Goal: Task Accomplishment & Management: Complete application form

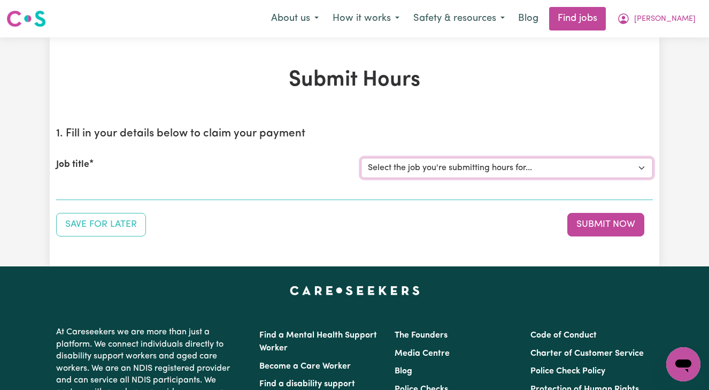
select select "14906"
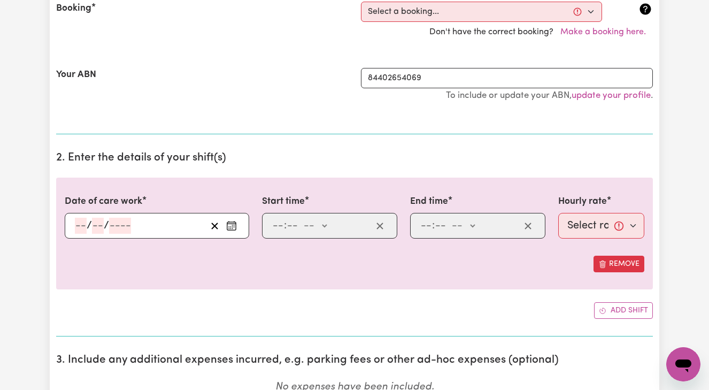
scroll to position [247, 0]
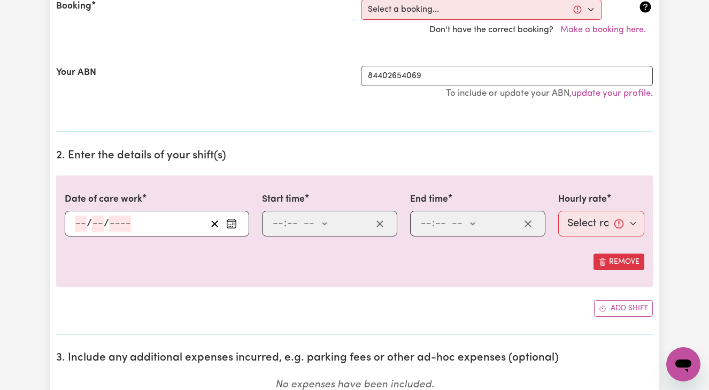
click at [74, 222] on div "/ /" at bounding box center [140, 224] width 133 height 16
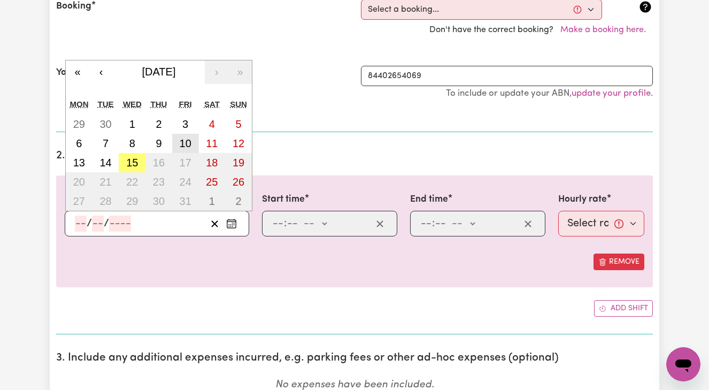
click at [181, 144] on abbr "10" at bounding box center [186, 143] width 12 height 12
type input "[DATE]"
type input "10"
type input "2025"
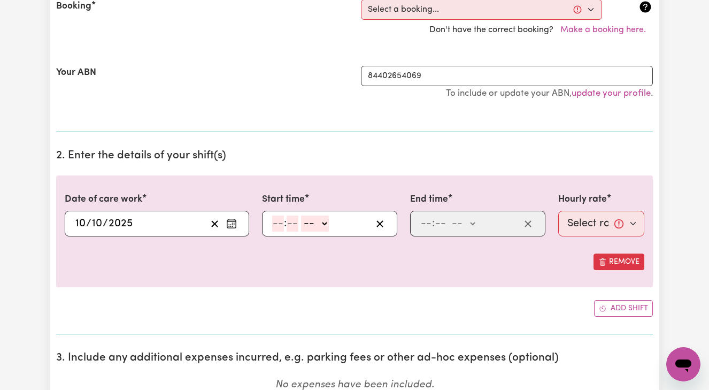
click at [276, 222] on input "number" at bounding box center [278, 224] width 12 height 16
type input "1"
click at [287, 217] on input "number" at bounding box center [288, 224] width 12 height 16
type input "0"
select select "pm"
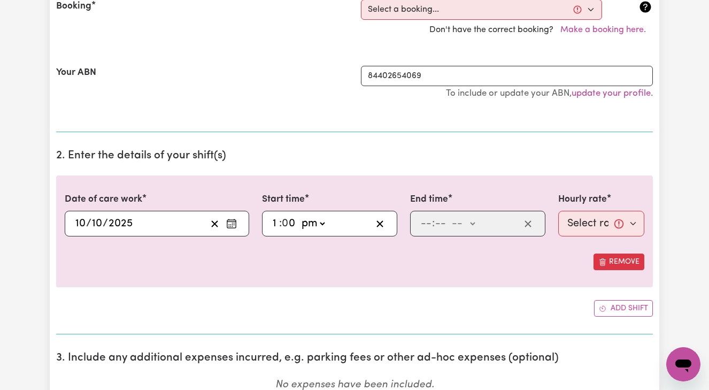
type input "13:00"
click at [424, 224] on input "number" at bounding box center [426, 224] width 12 height 16
type input "3"
type input "0"
select select "pm"
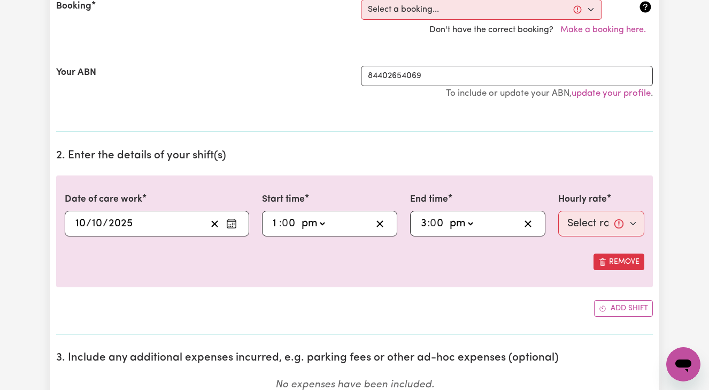
type input "15:00"
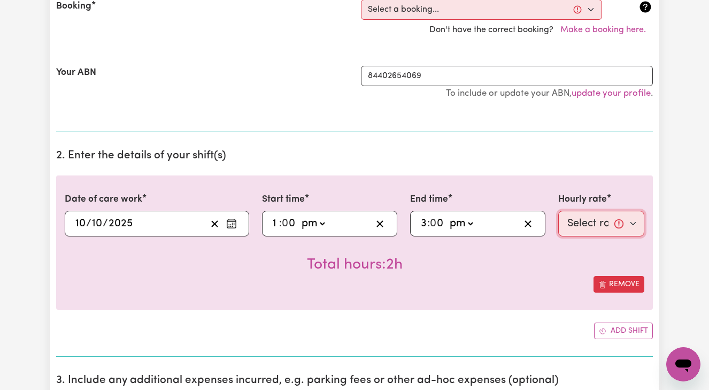
select select "45-Weekday"
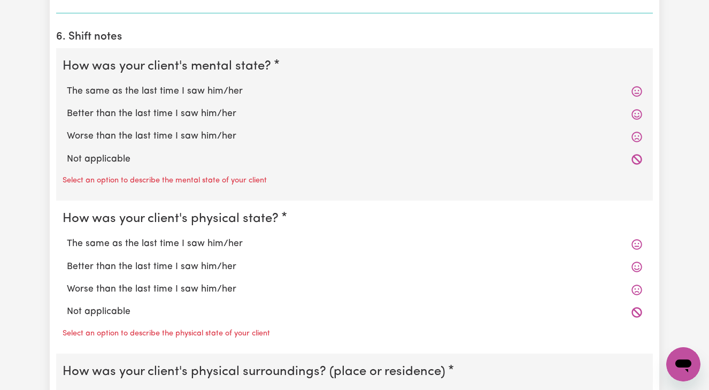
scroll to position [907, 0]
click at [138, 106] on label "Better than the last time I saw him/her" at bounding box center [355, 113] width 576 height 14
click at [67, 106] on input "Better than the last time I saw him/her" at bounding box center [66, 106] width 1 height 1
radio input "true"
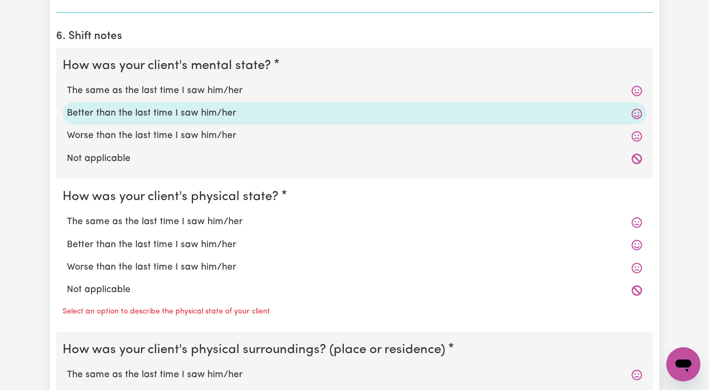
click at [105, 239] on label "Better than the last time I saw him/her" at bounding box center [355, 245] width 576 height 14
click at [67, 238] on input "Better than the last time I saw him/her" at bounding box center [66, 238] width 1 height 1
radio input "true"
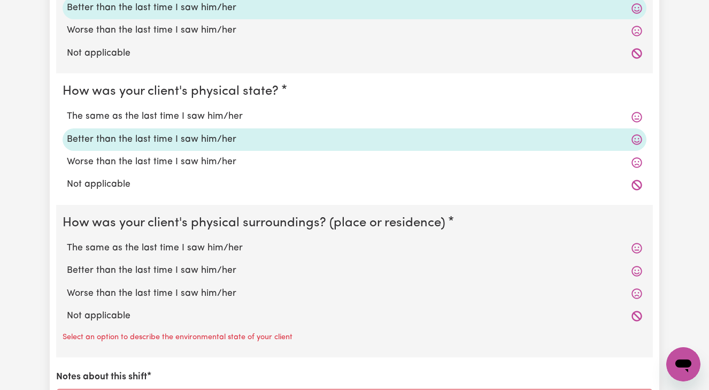
scroll to position [1034, 0]
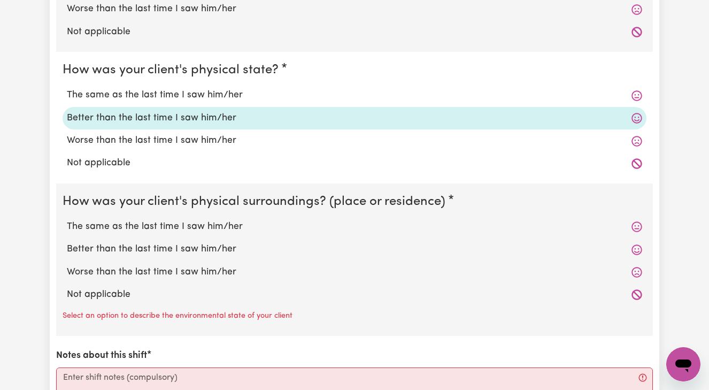
click at [105, 246] on label "Better than the last time I saw him/her" at bounding box center [355, 249] width 576 height 14
click at [67, 242] on input "Better than the last time I saw him/her" at bounding box center [66, 242] width 1 height 1
radio input "true"
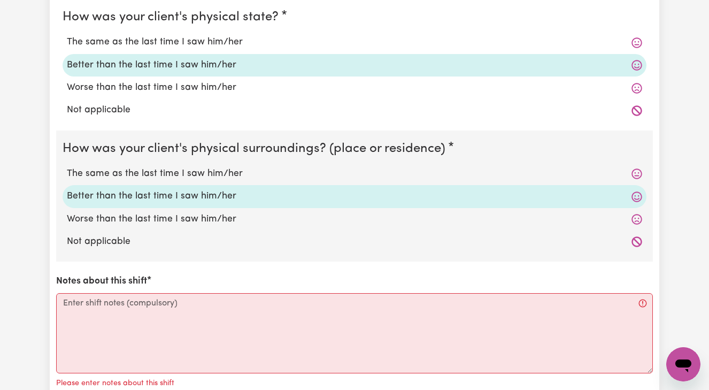
scroll to position [1087, 0]
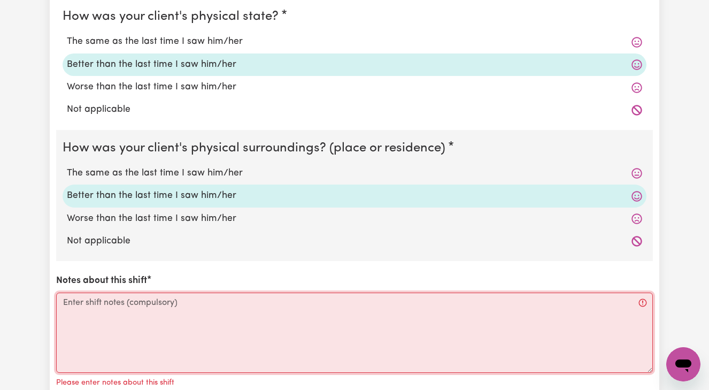
click at [65, 293] on textarea "Notes about this shift" at bounding box center [354, 333] width 597 height 80
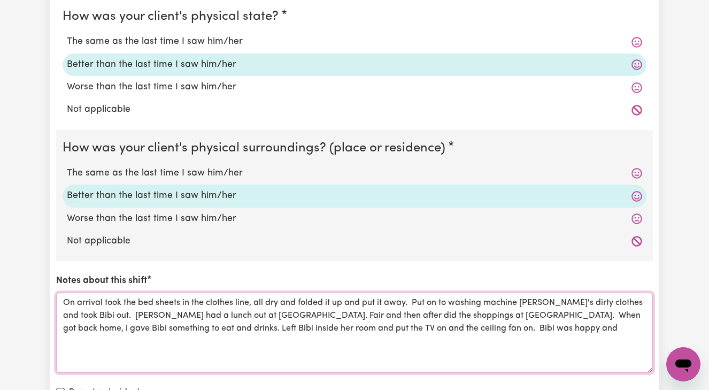
drag, startPoint x: 305, startPoint y: 320, endPoint x: 381, endPoint y: 327, distance: 76.9
click at [381, 327] on textarea "On arrival took the bed sheets in the clothes line, all dry and folded it up an…" at bounding box center [354, 333] width 597 height 80
click at [83, 307] on textarea "On arrival took the bed sheets in the clothes line, all dry and folded it up an…" at bounding box center [354, 333] width 597 height 80
paste textarea "was happy andBibi"
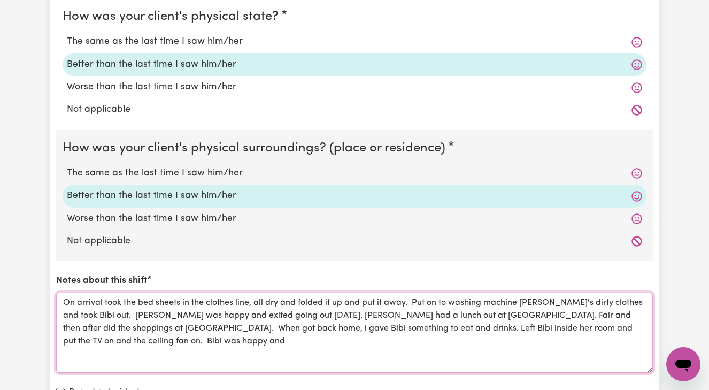
drag, startPoint x: 474, startPoint y: 321, endPoint x: 577, endPoint y: 349, distance: 106.4
click at [577, 349] on textarea "On arrival took the bed sheets in the clothes line, all dry and folded it up an…" at bounding box center [354, 333] width 597 height 80
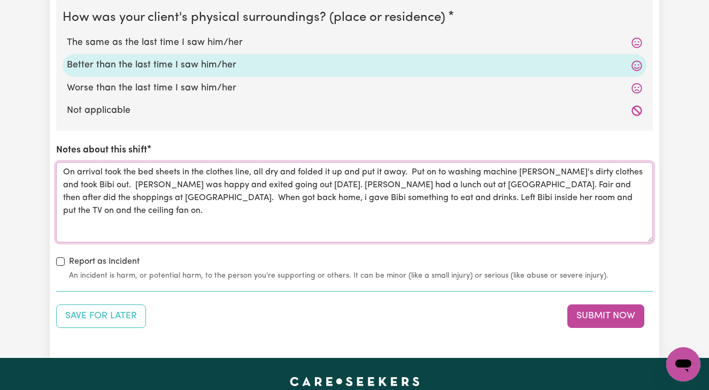
scroll to position [1222, 0]
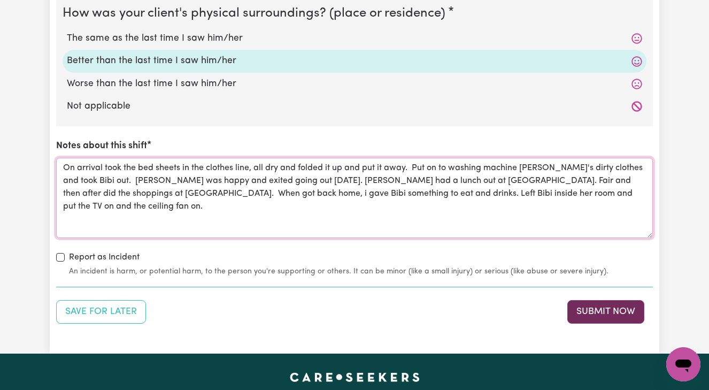
type textarea "On arrival took the bed sheets in the clothes line, all dry and folded it up an…"
click at [600, 303] on button "Submit Now" at bounding box center [606, 312] width 77 height 24
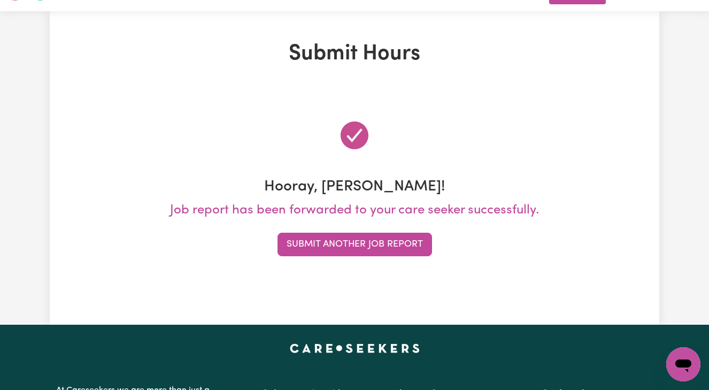
scroll to position [0, 0]
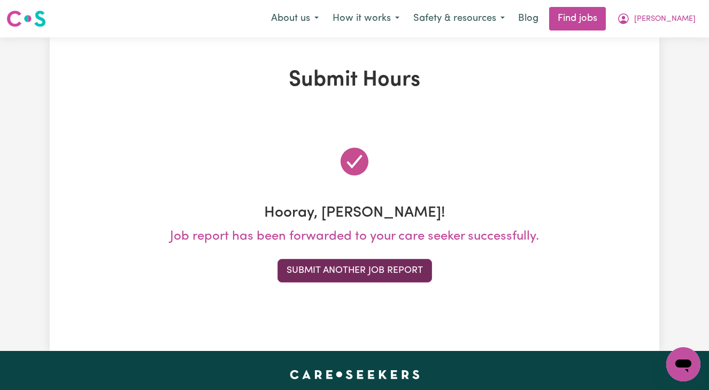
click at [361, 270] on button "Submit Another Job Report" at bounding box center [355, 271] width 155 height 24
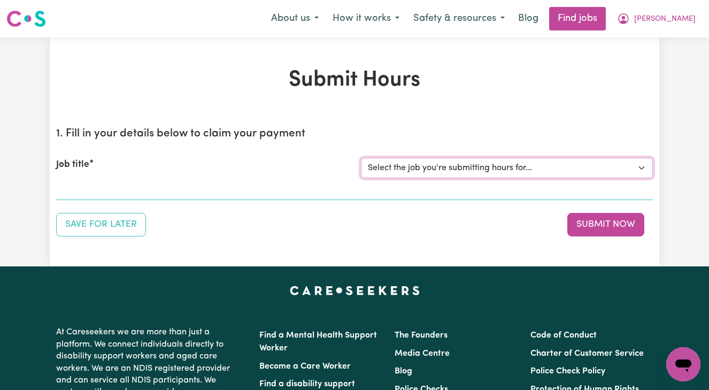
select select "13873"
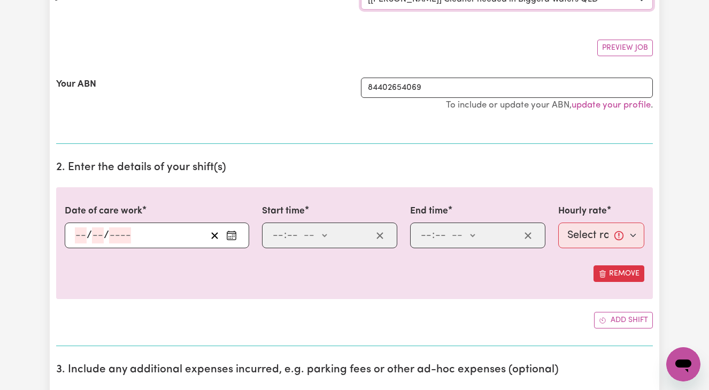
scroll to position [170, 0]
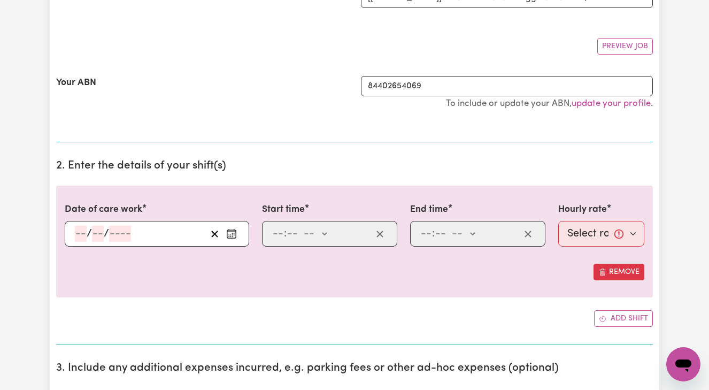
click at [76, 233] on input "number" at bounding box center [81, 234] width 12 height 16
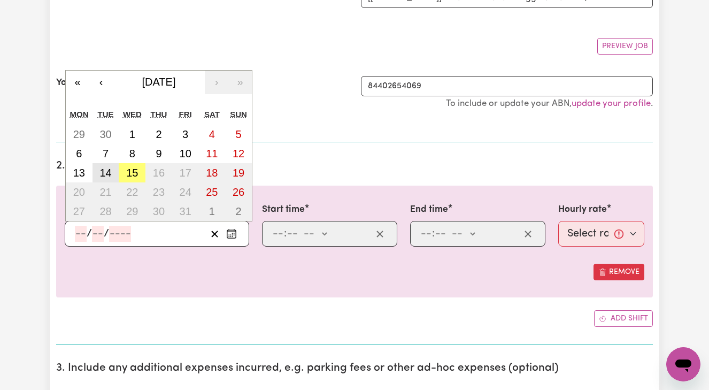
click at [104, 168] on abbr "14" at bounding box center [106, 173] width 12 height 12
type input "[DATE]"
type input "14"
type input "10"
type input "2025"
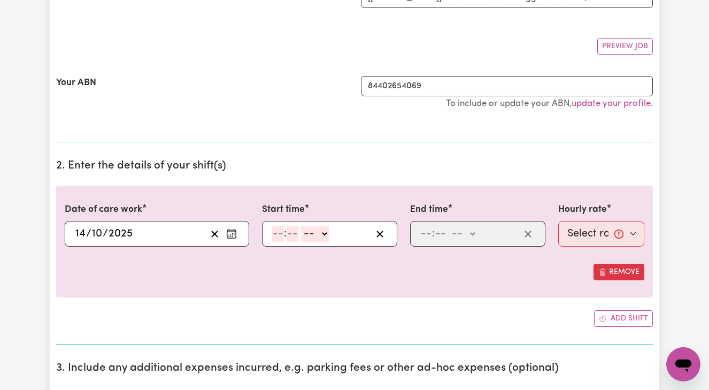
click at [276, 231] on input "number" at bounding box center [278, 234] width 12 height 16
type input "8"
type input "0"
select select "am"
type input "08:00"
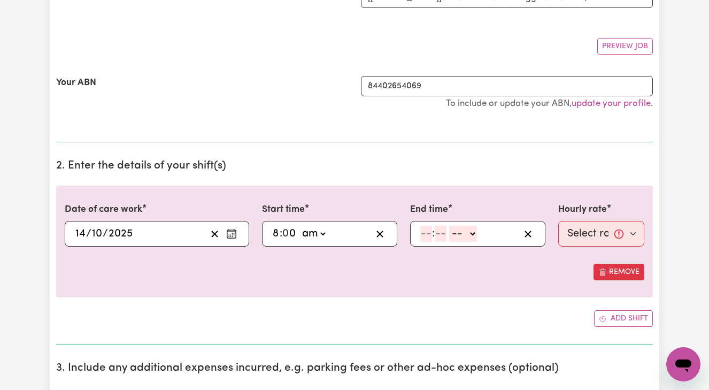
click at [422, 230] on input "number" at bounding box center [426, 234] width 12 height 16
type input "10"
type input "0"
select select "am"
type input "10:00"
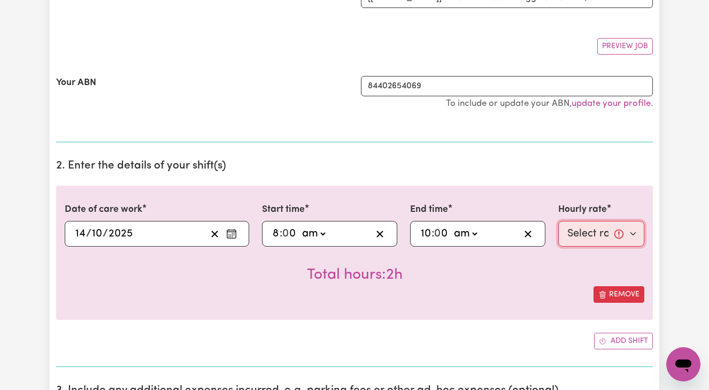
select select "50-Weekday"
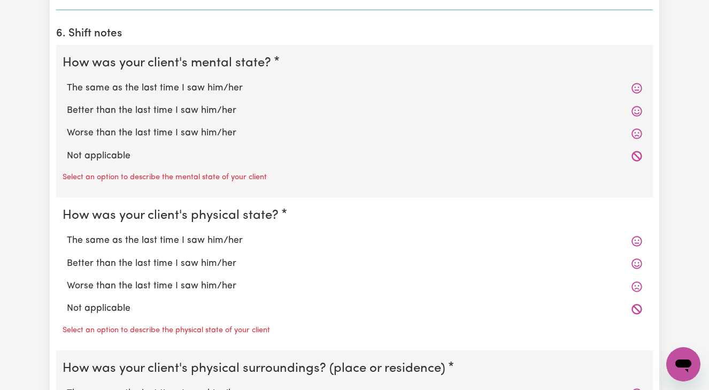
scroll to position [840, 0]
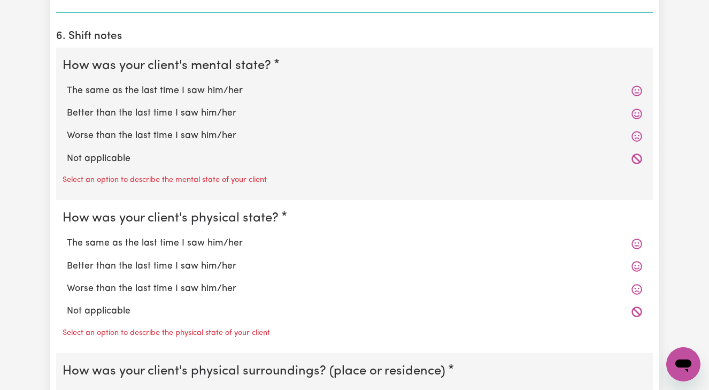
click at [203, 109] on label "Better than the last time I saw him/her" at bounding box center [355, 113] width 576 height 14
click at [67, 106] on input "Better than the last time I saw him/her" at bounding box center [66, 106] width 1 height 1
radio input "true"
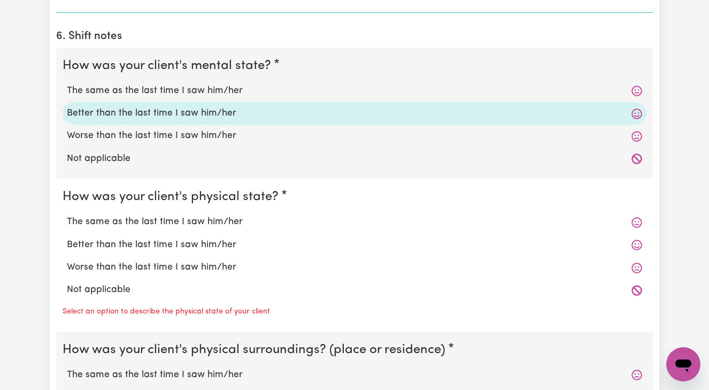
click at [174, 238] on label "Better than the last time I saw him/her" at bounding box center [355, 245] width 576 height 14
click at [67, 238] on input "Better than the last time I saw him/her" at bounding box center [66, 238] width 1 height 1
radio input "true"
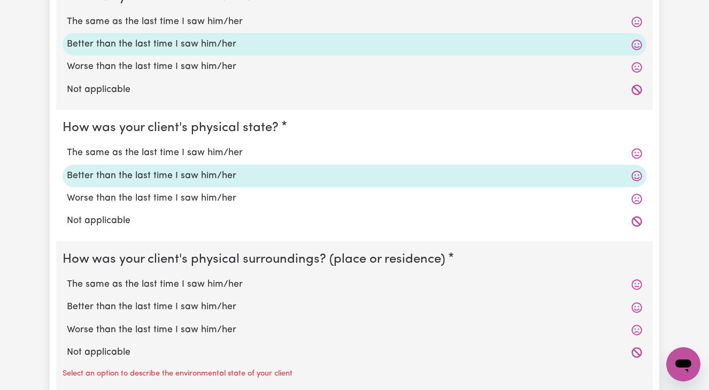
scroll to position [922, 0]
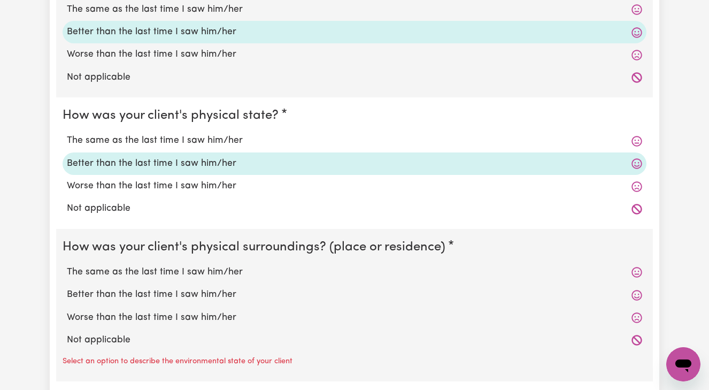
click at [145, 288] on label "Better than the last time I saw him/her" at bounding box center [355, 295] width 576 height 14
click at [67, 287] on input "Better than the last time I saw him/her" at bounding box center [66, 287] width 1 height 1
radio input "true"
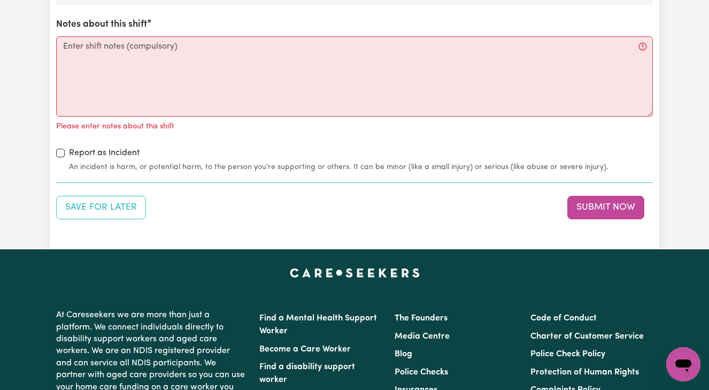
scroll to position [1258, 0]
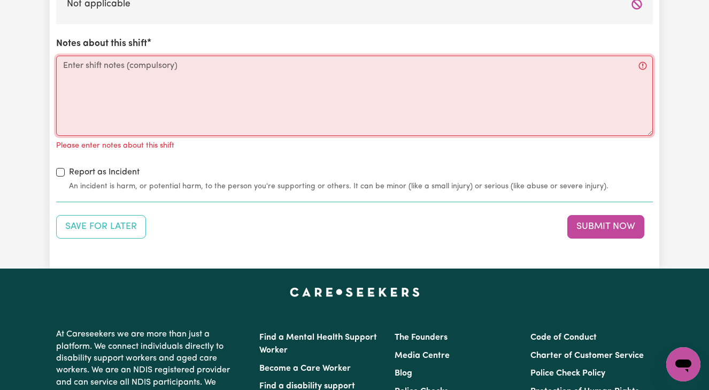
click at [66, 60] on textarea "Notes about this shift" at bounding box center [354, 96] width 597 height 80
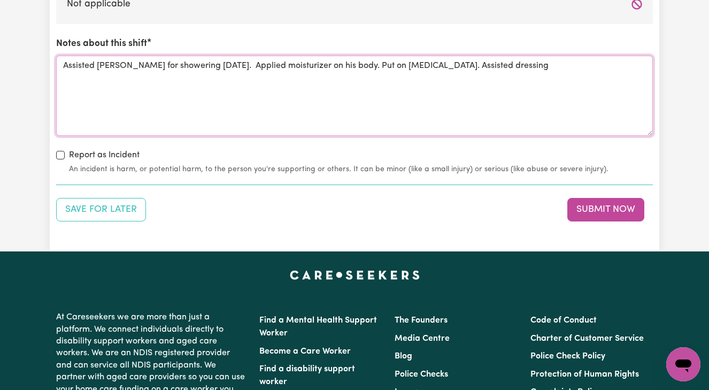
click at [454, 57] on textarea "Assisted [PERSON_NAME] for showering [DATE]. Applied moisturizer on his body. P…" at bounding box center [354, 96] width 597 height 80
click at [531, 59] on textarea "Assisted [PERSON_NAME] for showering [DATE]. Applied moisturizer on his body. P…" at bounding box center [354, 96] width 597 height 80
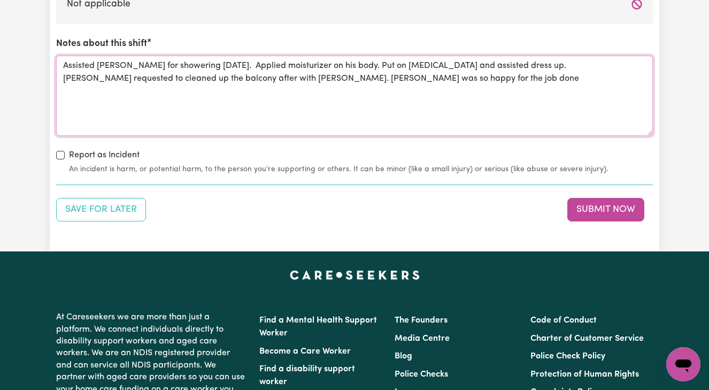
click at [415, 71] on textarea "Assisted [PERSON_NAME] for showering [DATE]. Applied moisturizer on his body. P…" at bounding box center [354, 96] width 597 height 80
click at [489, 73] on textarea "Assisted [PERSON_NAME] for showering [DATE]. Applied moisturizer on his body. P…" at bounding box center [354, 96] width 597 height 80
click at [258, 58] on textarea "Assisted [PERSON_NAME] for showering [DATE]. Applied moisturizer on his body. P…" at bounding box center [354, 96] width 597 height 80
click at [267, 60] on textarea "Assisted [PERSON_NAME] for showering [DATE]. Applied moisturizer on his body. P…" at bounding box center [354, 96] width 597 height 80
click at [297, 96] on textarea "Assisted [PERSON_NAME] for showering [DATE]. Applied moisturiser on his body. P…" at bounding box center [354, 96] width 597 height 80
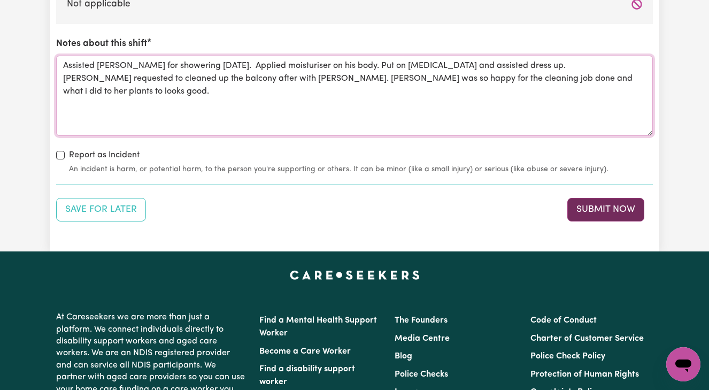
type textarea "Assisted [PERSON_NAME] for showering [DATE]. Applied moisturiser on his body. P…"
click at [603, 205] on button "Submit Now" at bounding box center [606, 210] width 77 height 24
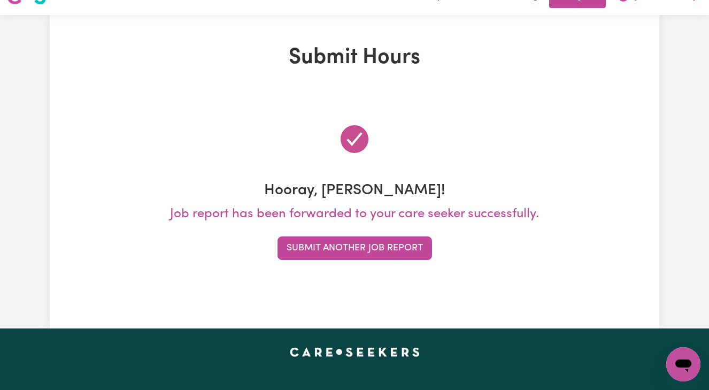
scroll to position [0, 0]
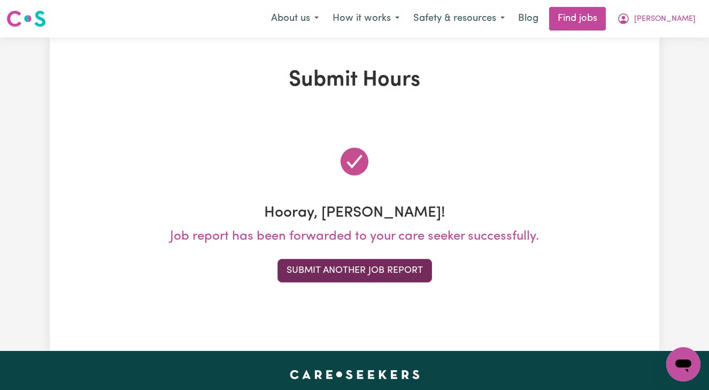
click at [347, 275] on button "Submit Another Job Report" at bounding box center [355, 271] width 155 height 24
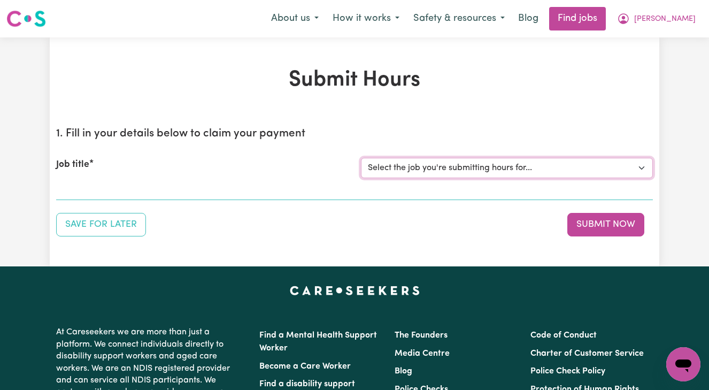
select select "13873"
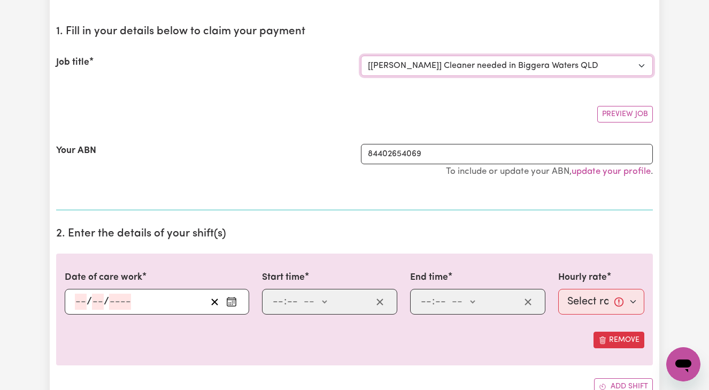
scroll to position [104, 0]
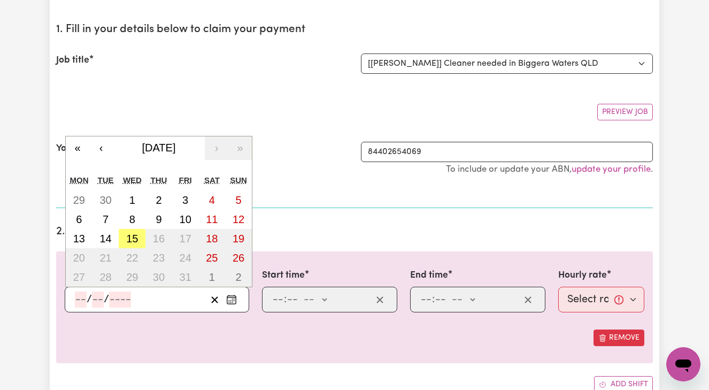
click at [76, 297] on input "number" at bounding box center [81, 300] width 12 height 16
click at [135, 236] on abbr "15" at bounding box center [132, 239] width 12 height 12
type input "[DATE]"
type input "15"
type input "10"
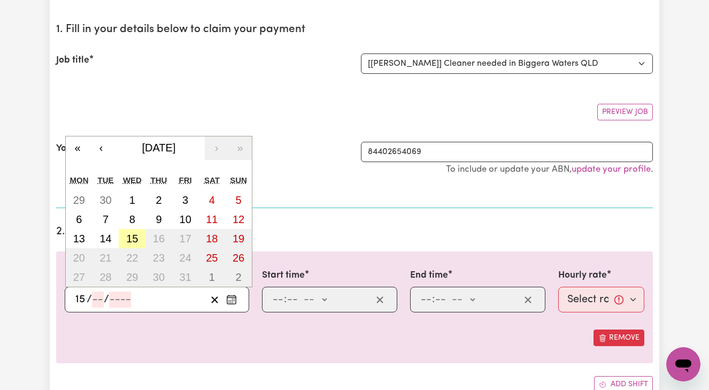
type input "2025"
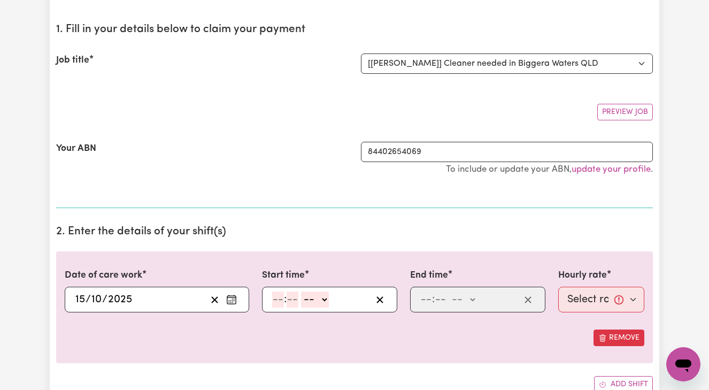
click at [275, 301] on input "number" at bounding box center [278, 300] width 12 height 16
type input "8"
type input "0"
select select "am"
type input "08:00"
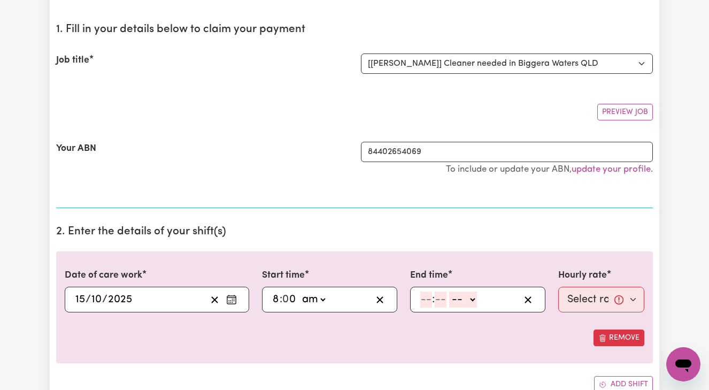
click at [422, 300] on input "number" at bounding box center [426, 300] width 12 height 16
type input "10"
type input "0"
select select "am"
type input "10:00"
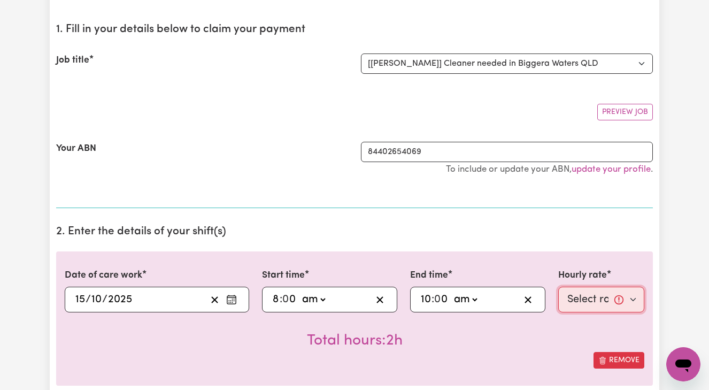
select select "50-Weekday"
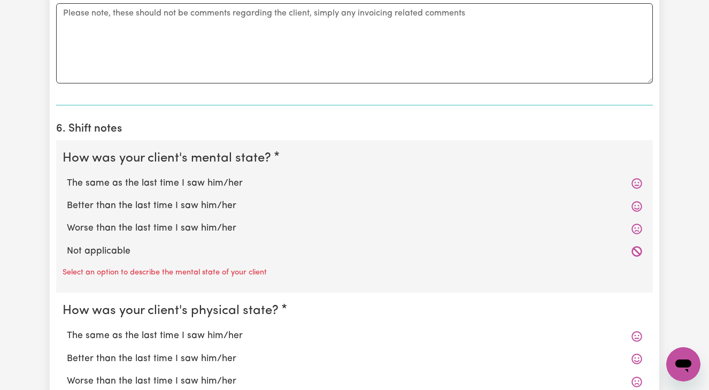
scroll to position [781, 0]
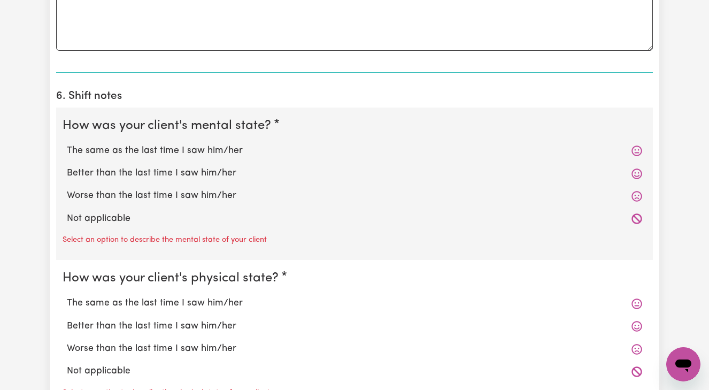
click at [203, 167] on label "Better than the last time I saw him/her" at bounding box center [355, 173] width 576 height 14
click at [67, 166] on input "Better than the last time I saw him/her" at bounding box center [66, 166] width 1 height 1
radio input "true"
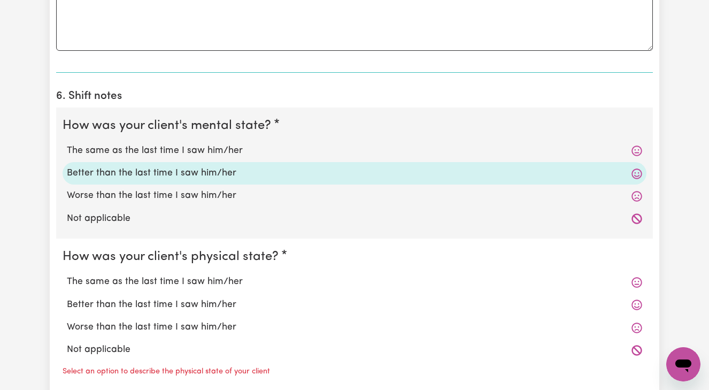
click at [194, 301] on label "Better than the last time I saw him/her" at bounding box center [355, 305] width 576 height 14
click at [67, 298] on input "Better than the last time I saw him/her" at bounding box center [66, 297] width 1 height 1
radio input "true"
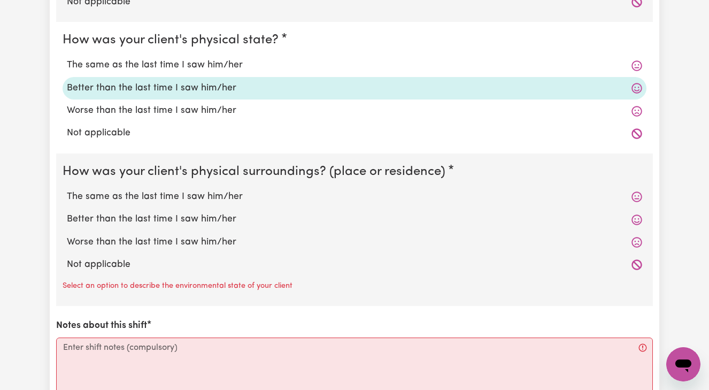
scroll to position [1003, 0]
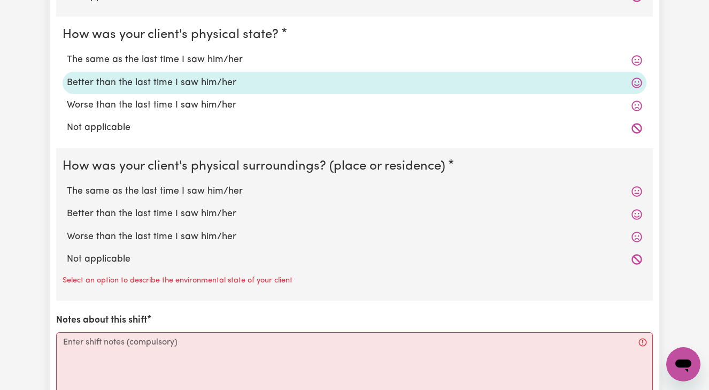
click at [203, 209] on label "Better than the last time I saw him/her" at bounding box center [355, 214] width 576 height 14
click at [67, 207] on input "Better than the last time I saw him/her" at bounding box center [66, 206] width 1 height 1
radio input "true"
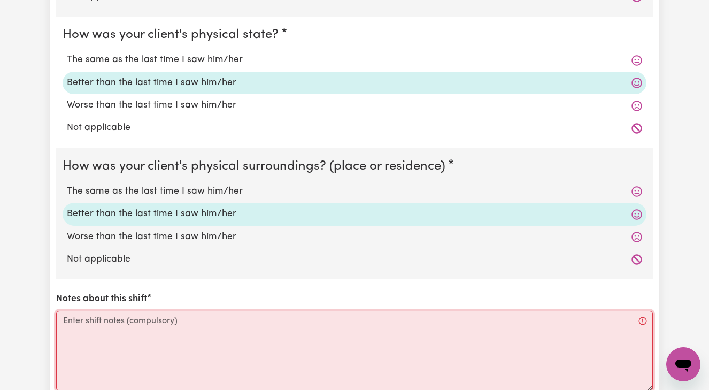
click at [79, 318] on textarea "Notes about this shift" at bounding box center [354, 351] width 597 height 80
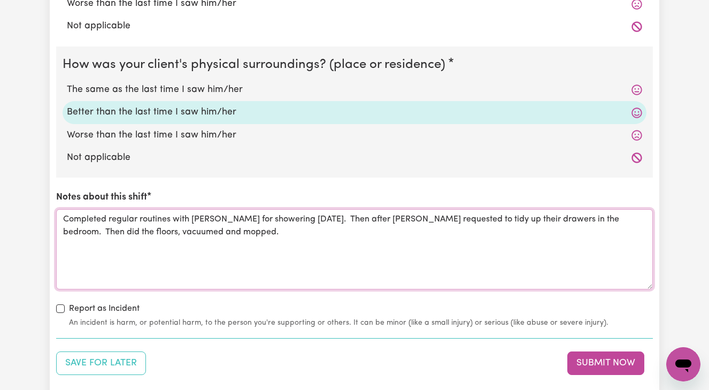
scroll to position [1119, 0]
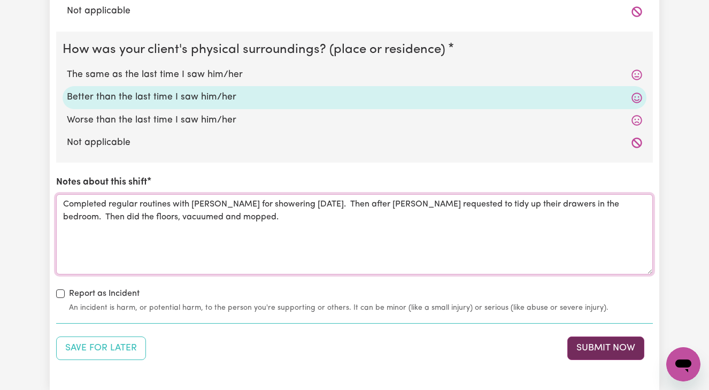
type textarea "Completed regular routines with [PERSON_NAME] for showering [DATE]. Then after …"
click at [608, 339] on button "Submit Now" at bounding box center [606, 348] width 77 height 24
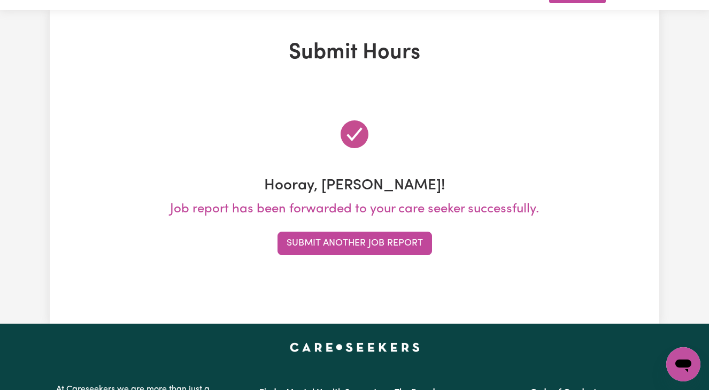
scroll to position [0, 0]
